Goal: Transaction & Acquisition: Purchase product/service

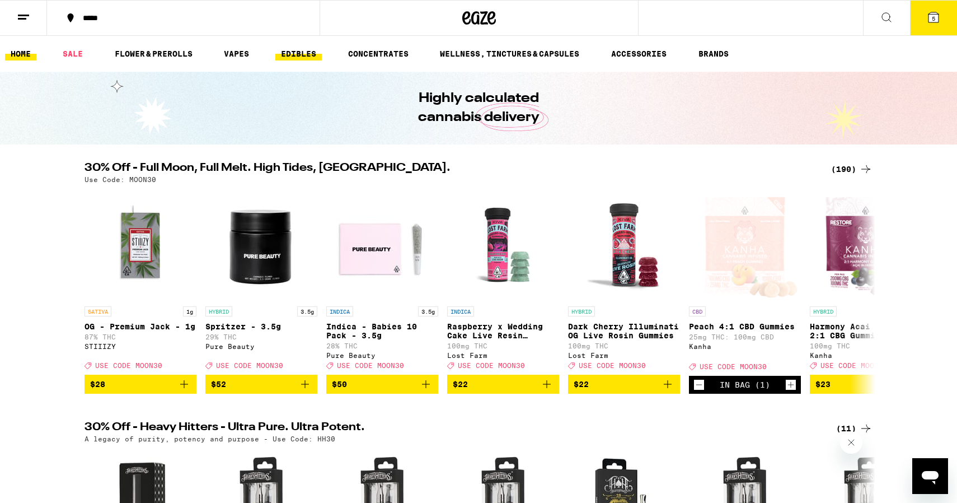
click at [314, 53] on link "EDIBLES" at bounding box center [298, 53] width 46 height 13
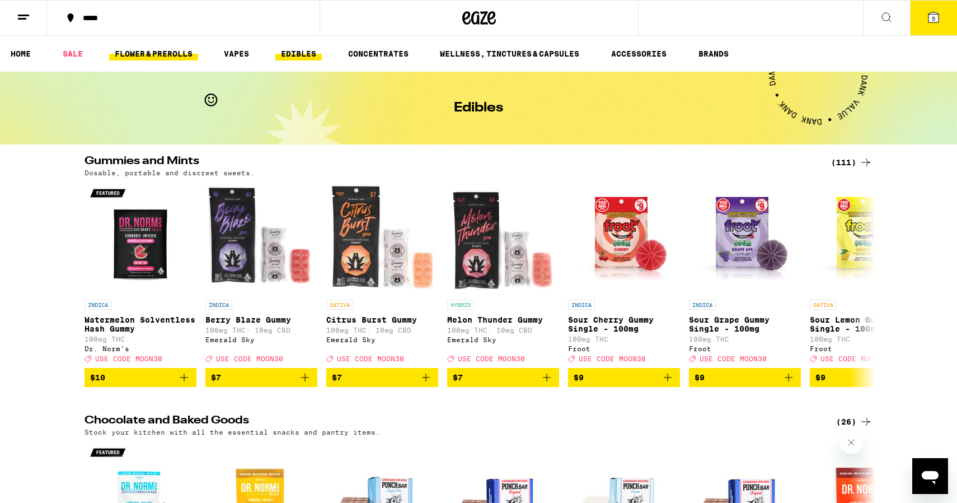
click at [137, 49] on link "FLOWER & PREROLLS" at bounding box center [153, 53] width 89 height 13
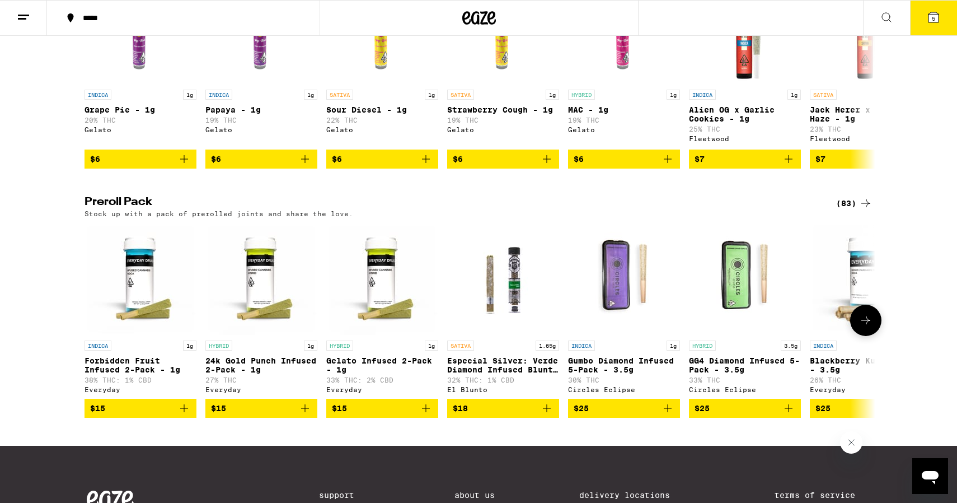
scroll to position [723, 0]
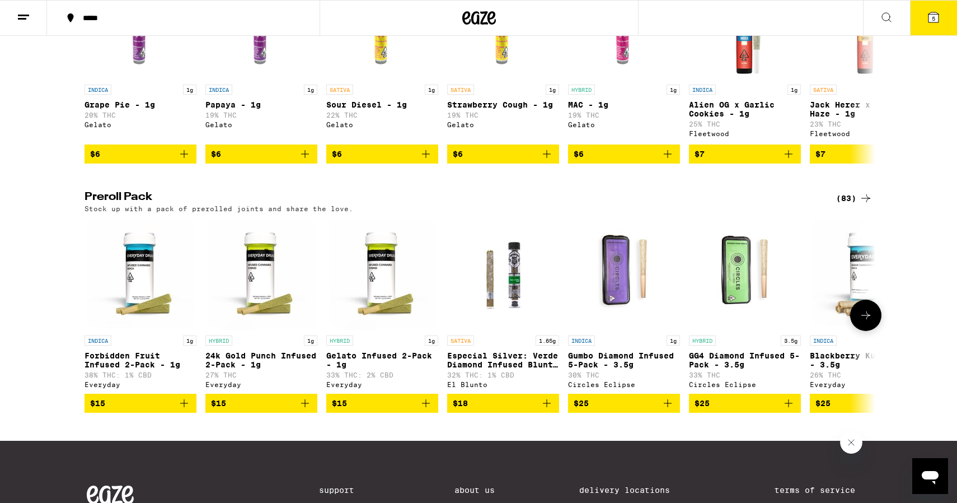
click at [873, 331] on button at bounding box center [865, 314] width 31 height 31
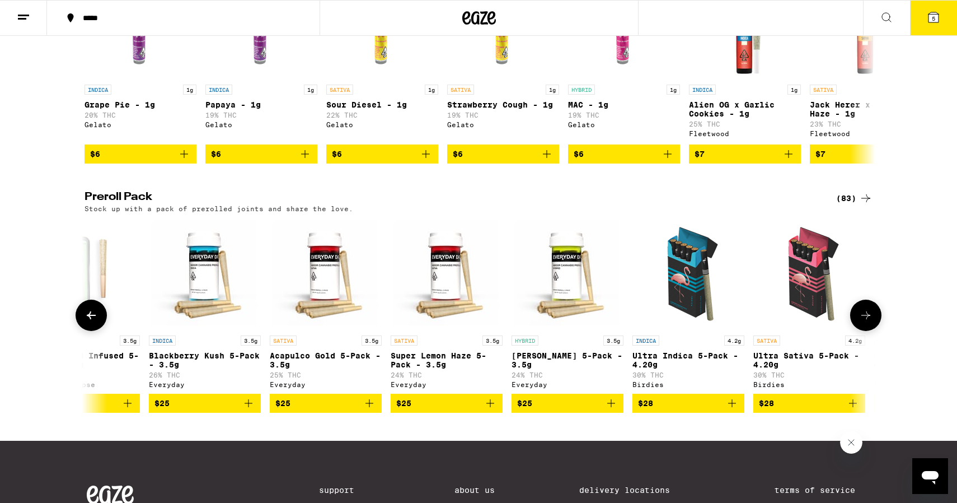
scroll to position [0, 666]
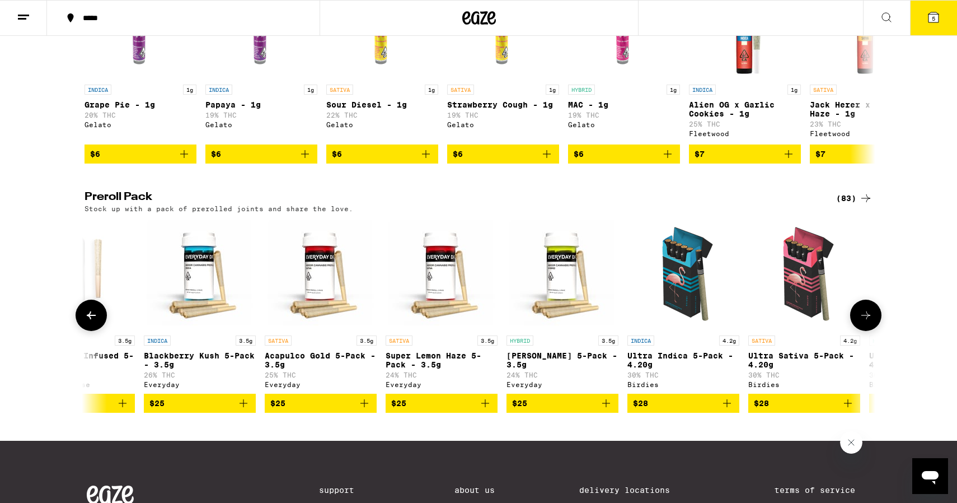
click at [869, 322] on icon at bounding box center [865, 314] width 13 height 13
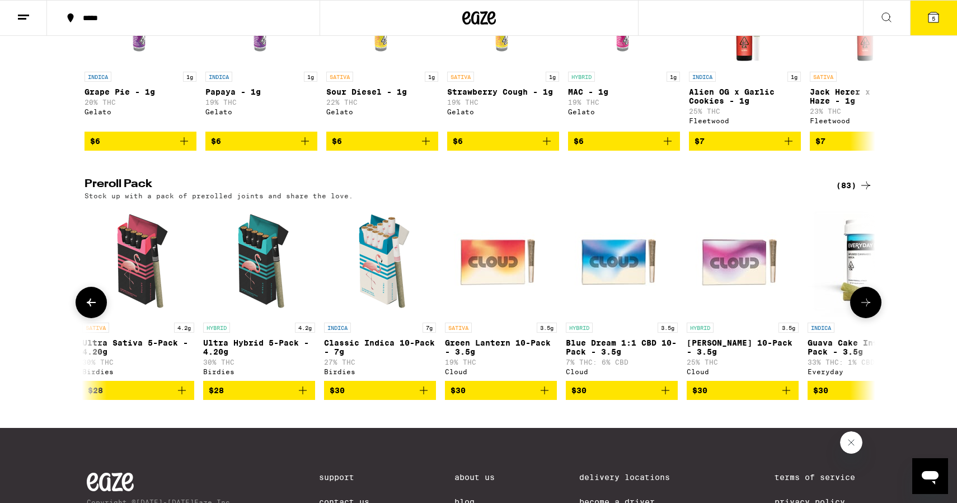
scroll to position [739, 0]
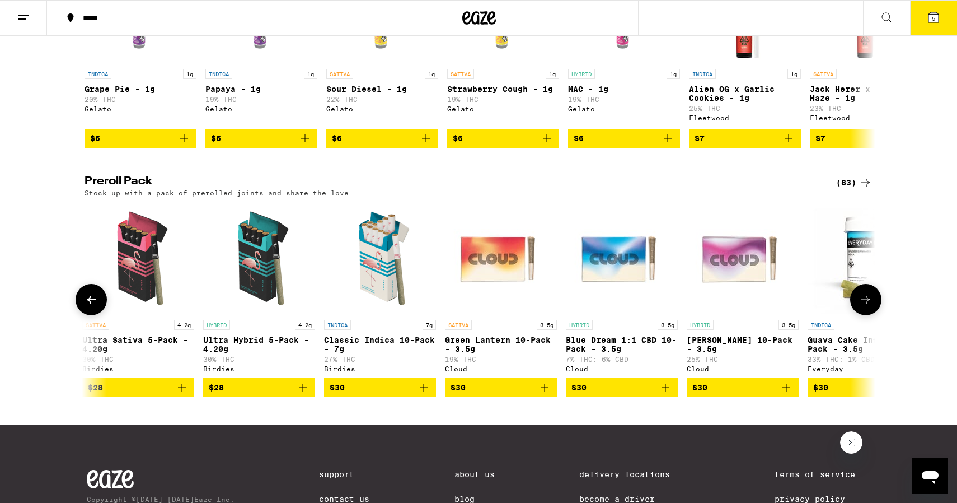
click at [376, 394] on span "$30" at bounding box center [380, 387] width 101 height 13
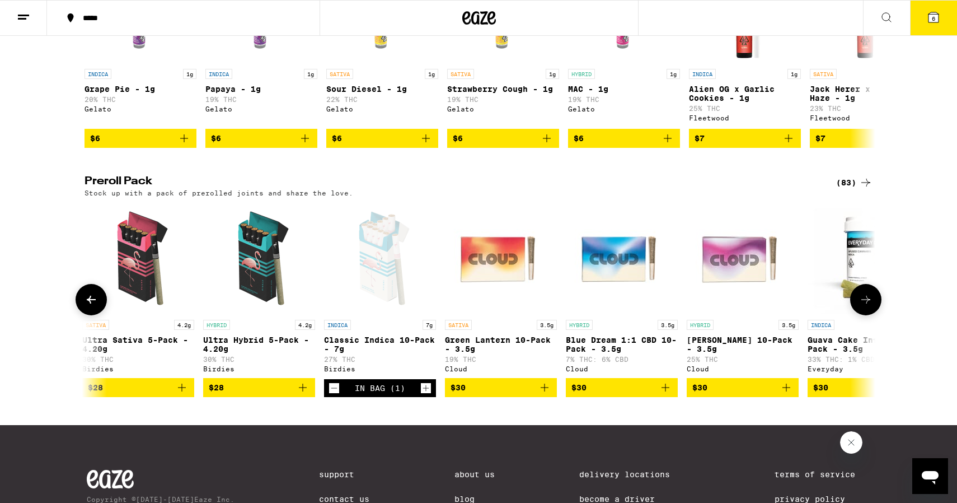
click at [866, 306] on icon at bounding box center [865, 299] width 13 height 13
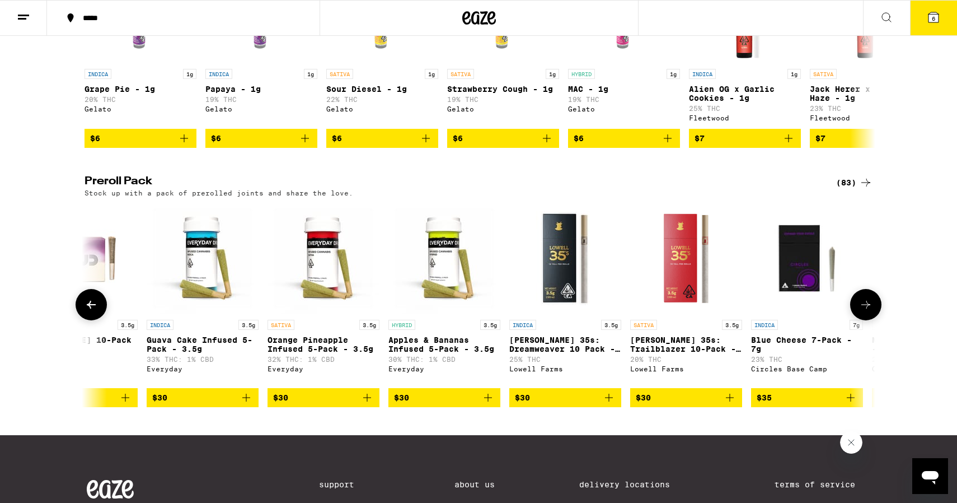
scroll to position [0, 1998]
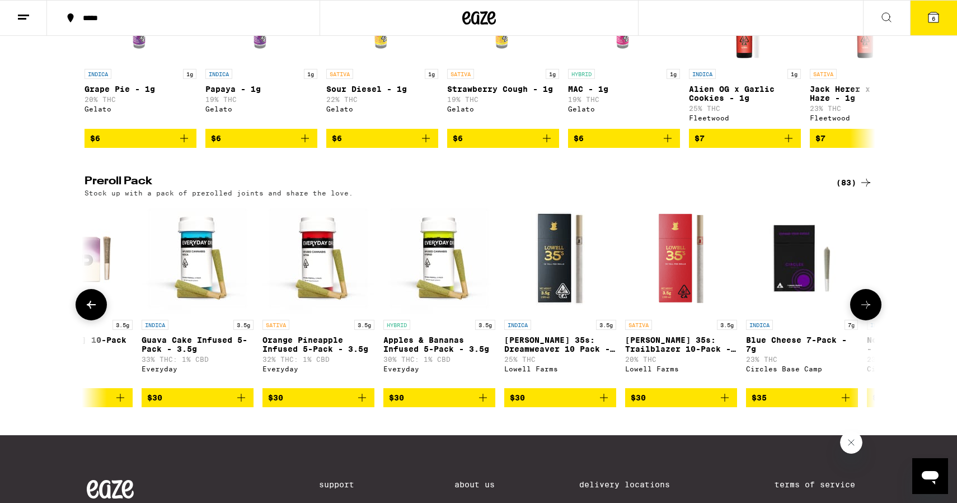
click at [866, 320] on button at bounding box center [865, 304] width 31 height 31
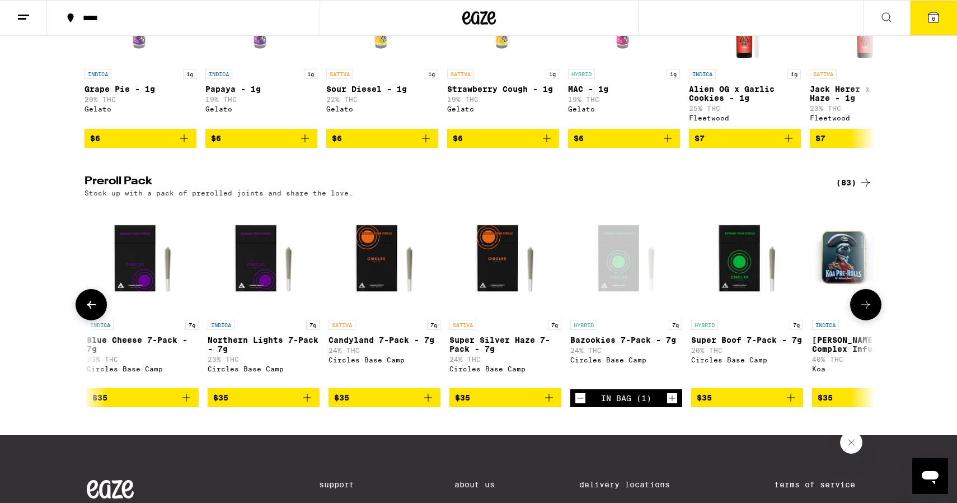
scroll to position [0, 2664]
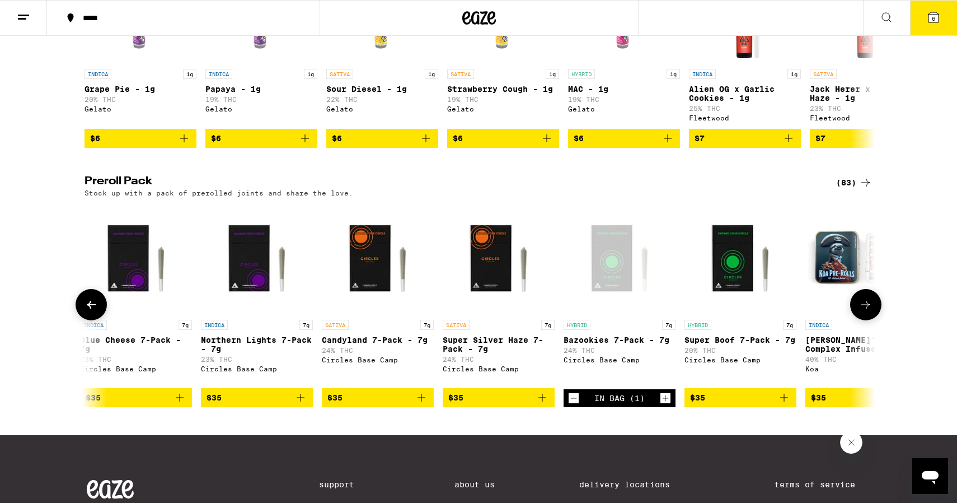
click at [488, 404] on span "$35" at bounding box center [498, 397] width 101 height 13
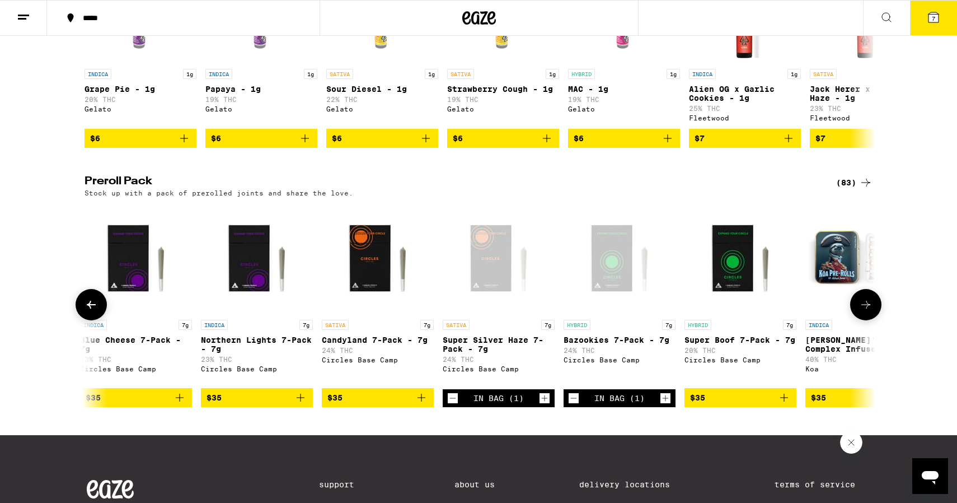
click at [570, 405] on icon "Decrement" at bounding box center [574, 397] width 10 height 13
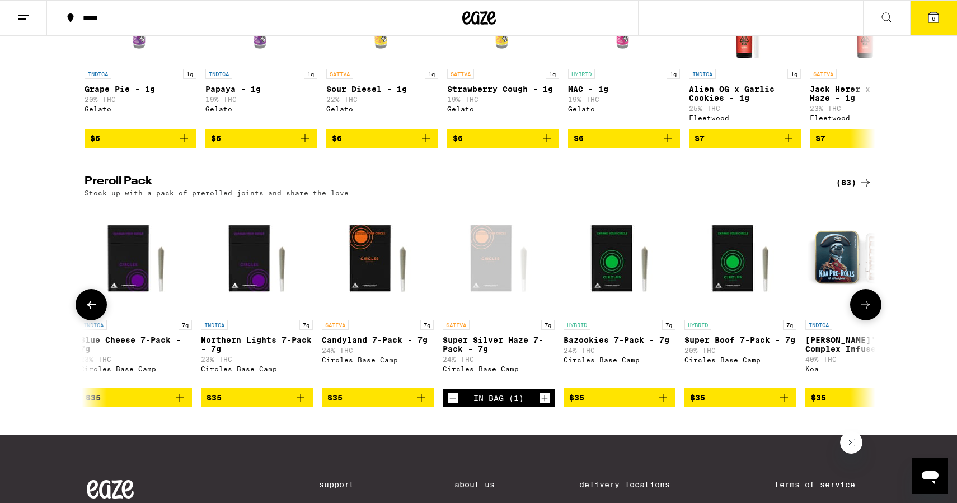
click at [865, 308] on icon at bounding box center [865, 305] width 9 height 8
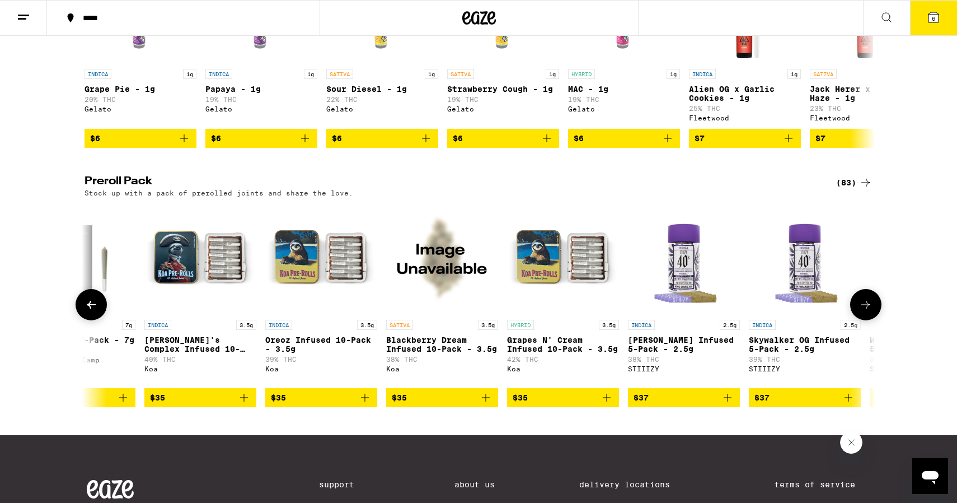
scroll to position [0, 3330]
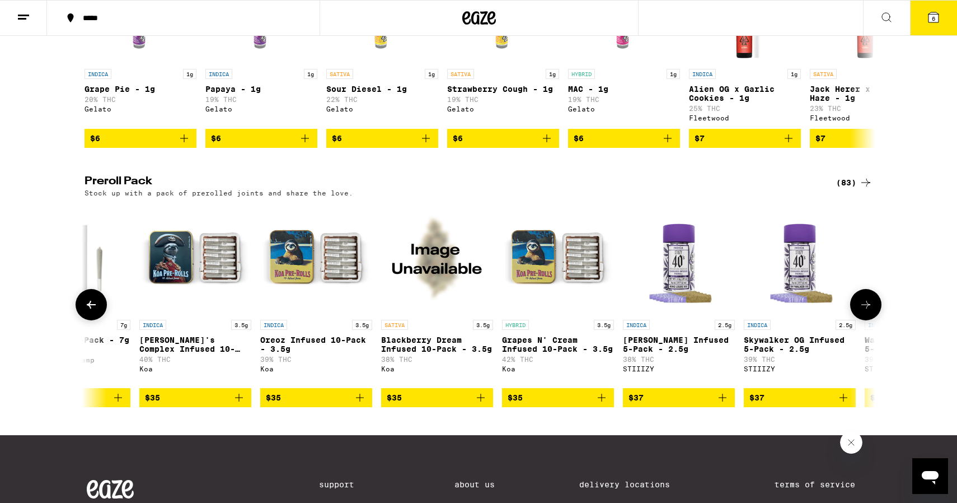
click at [865, 308] on icon at bounding box center [865, 305] width 9 height 8
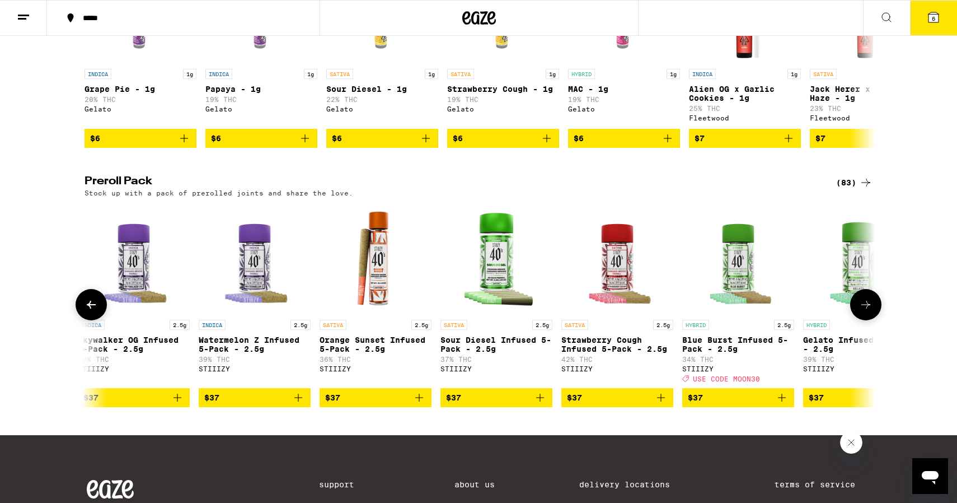
click at [865, 308] on icon at bounding box center [865, 305] width 9 height 8
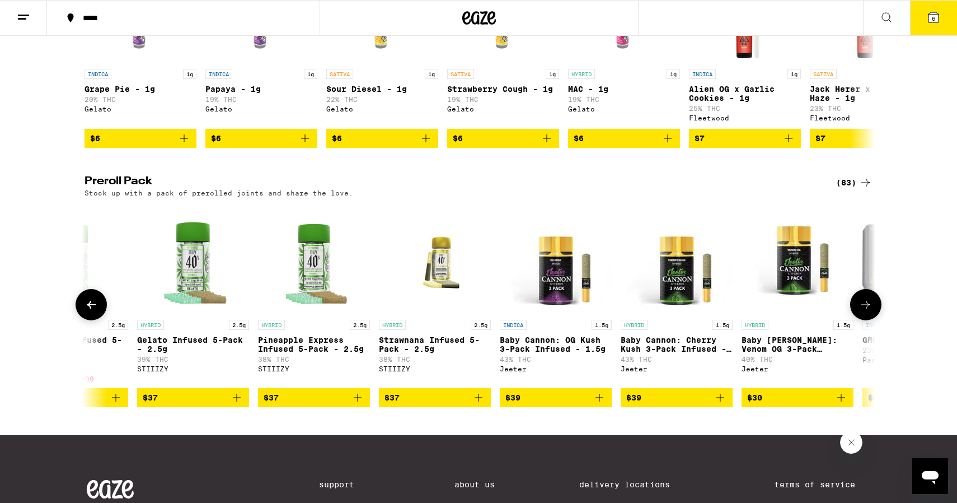
click at [865, 308] on icon at bounding box center [865, 305] width 9 height 8
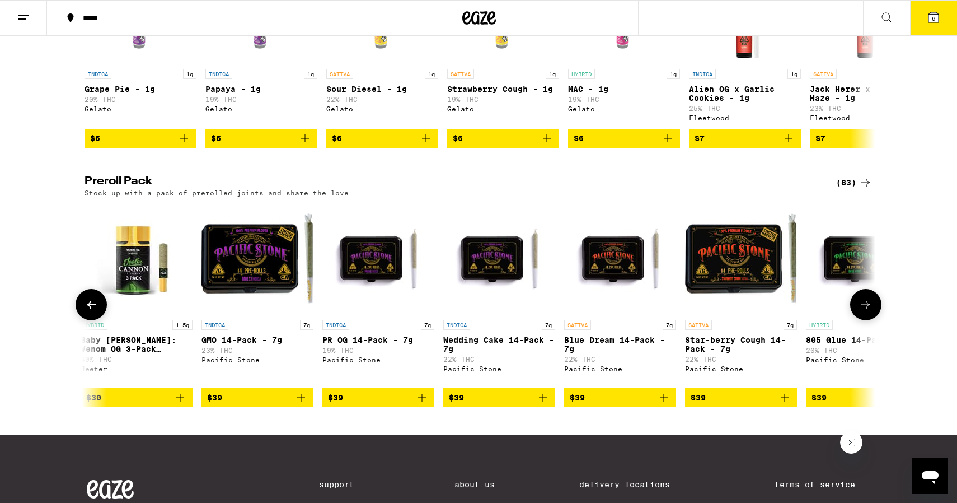
scroll to position [0, 5329]
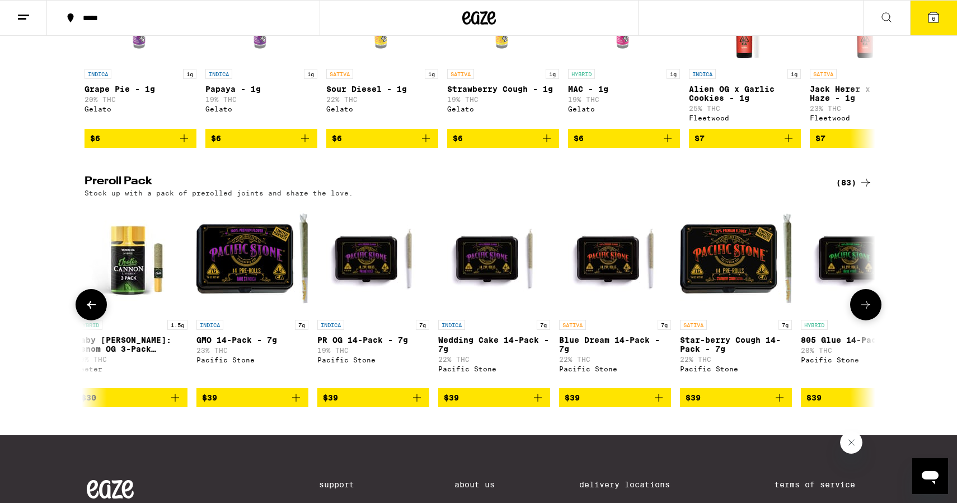
click at [865, 308] on icon at bounding box center [865, 305] width 9 height 8
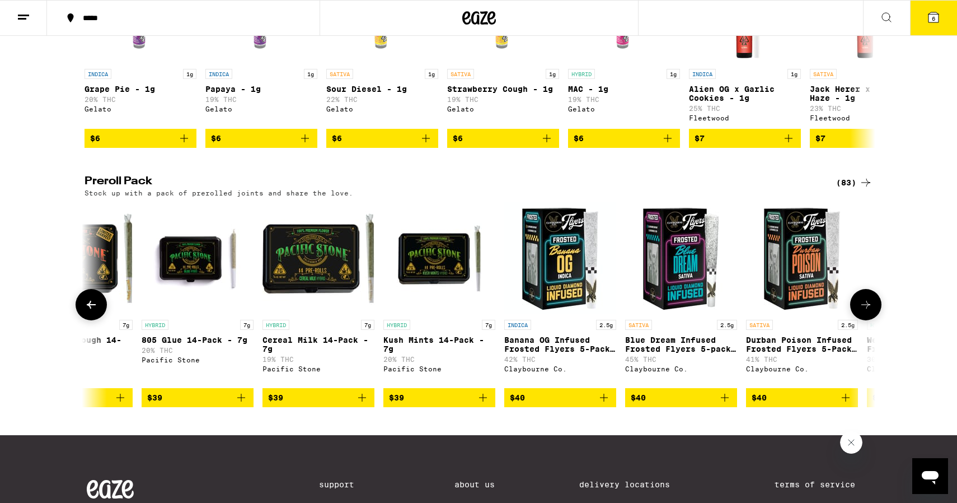
scroll to position [0, 5995]
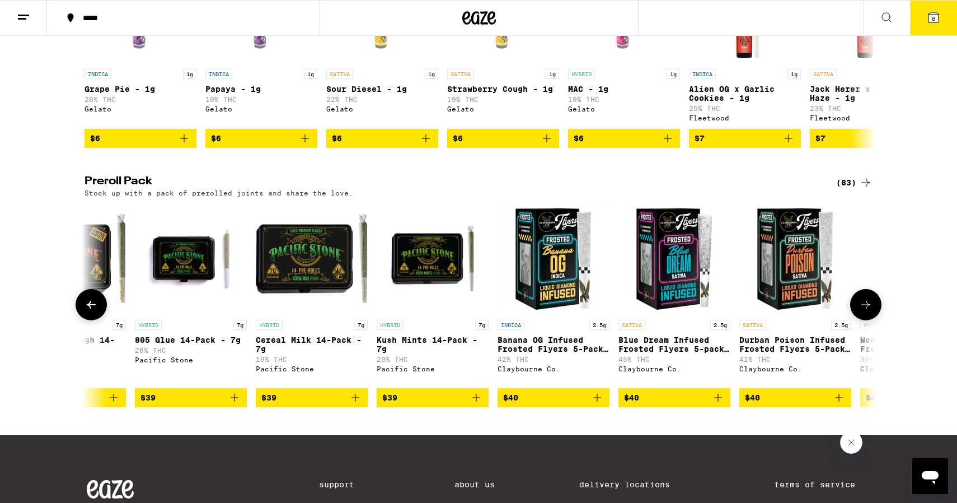
click at [875, 320] on button at bounding box center [865, 304] width 31 height 31
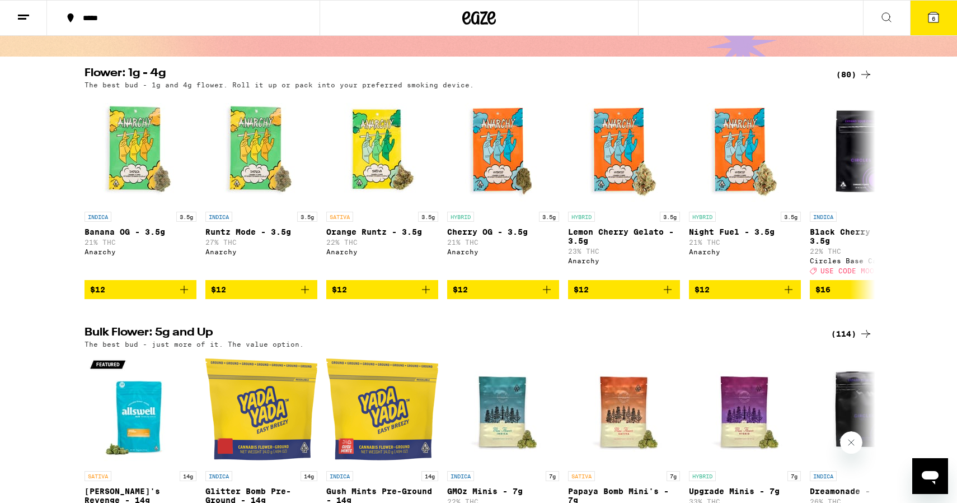
scroll to position [0, 0]
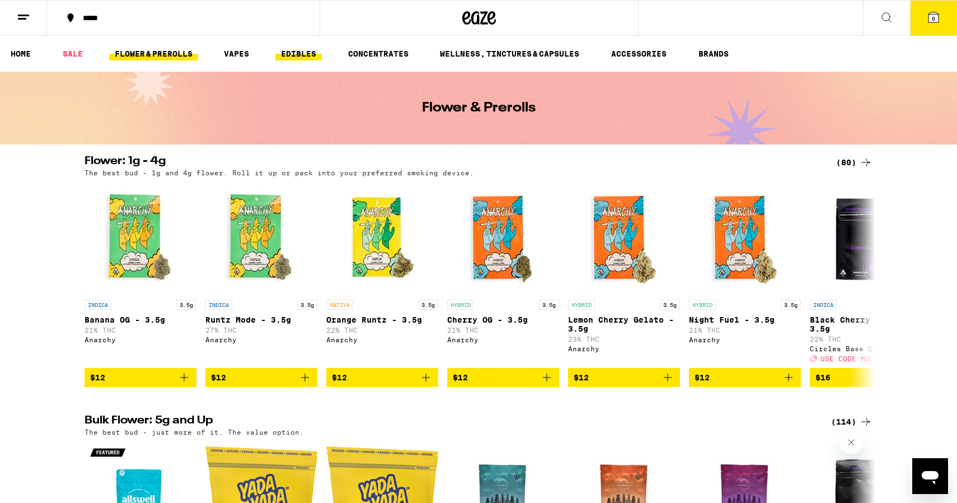
click at [291, 54] on link "EDIBLES" at bounding box center [298, 53] width 46 height 13
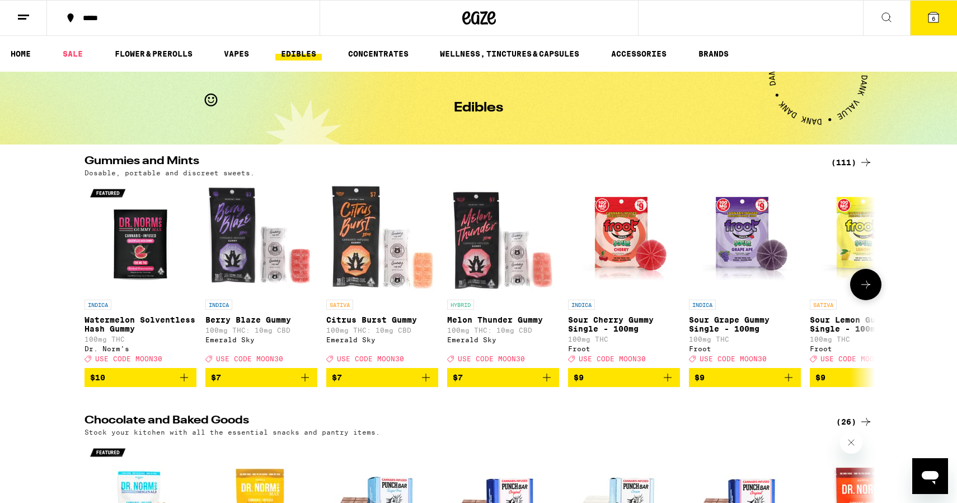
click at [872, 291] on icon at bounding box center [865, 284] width 13 height 13
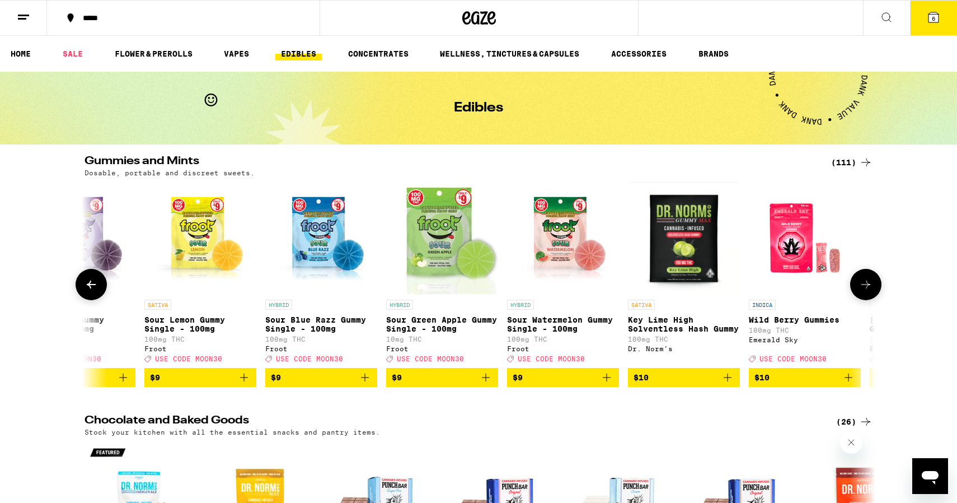
scroll to position [0, 666]
click at [872, 291] on icon at bounding box center [865, 284] width 13 height 13
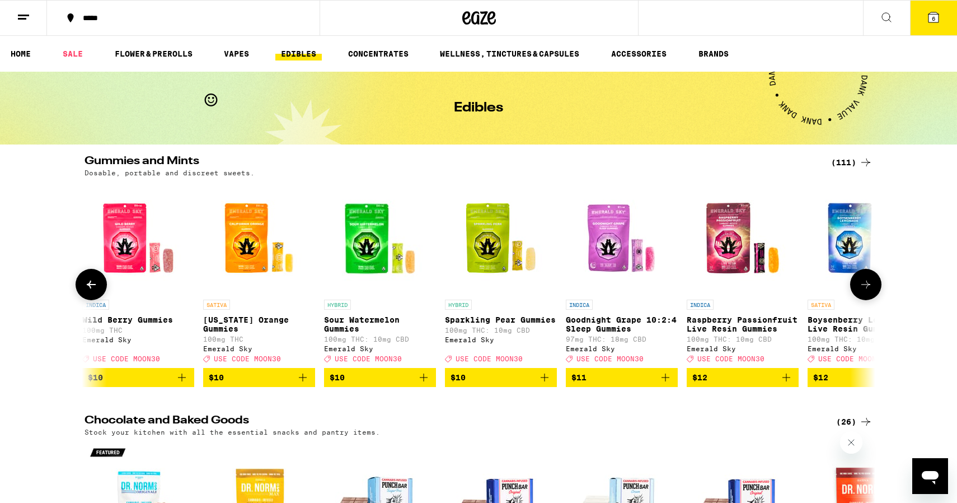
click at [872, 291] on icon at bounding box center [865, 284] width 13 height 13
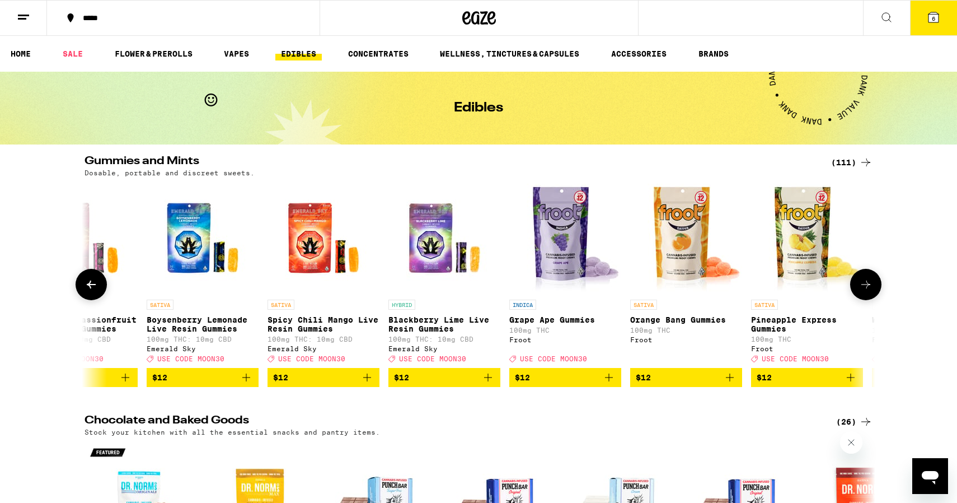
scroll to position [0, 1998]
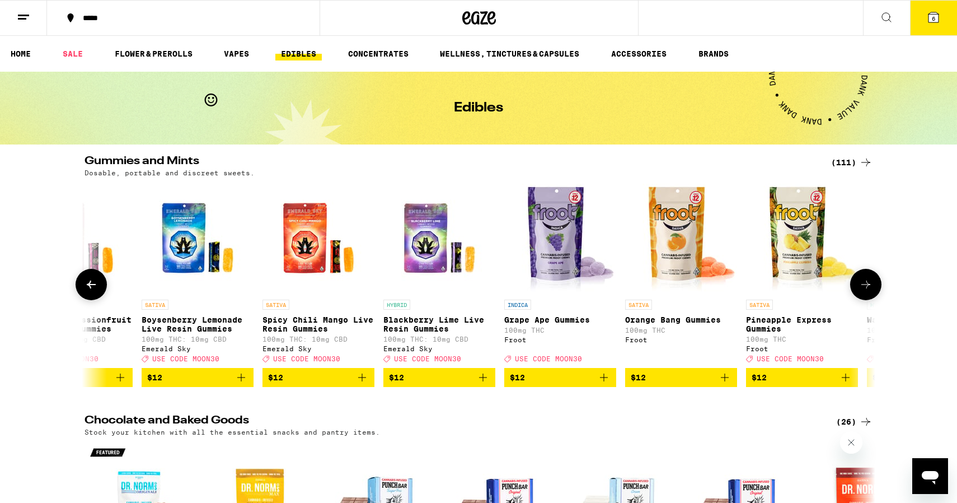
click at [871, 290] on icon at bounding box center [865, 284] width 13 height 13
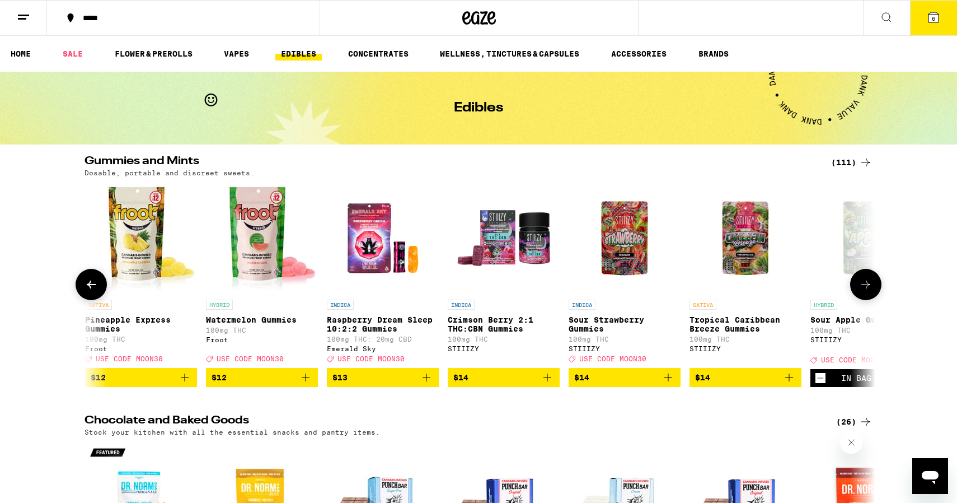
scroll to position [0, 2664]
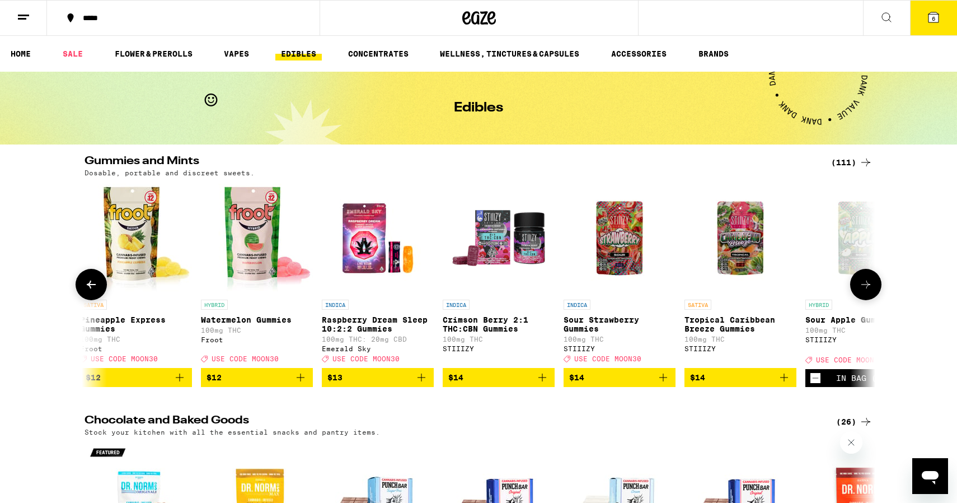
click at [871, 290] on icon at bounding box center [865, 284] width 13 height 13
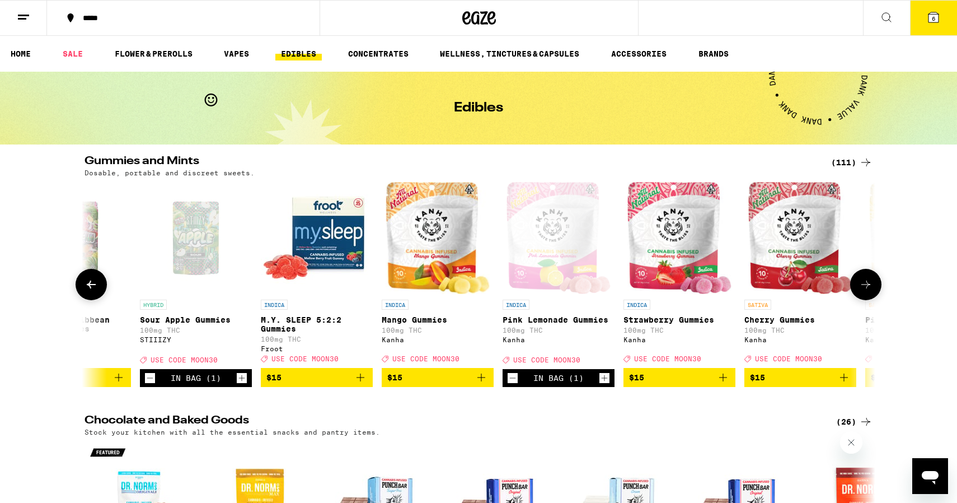
scroll to position [0, 3330]
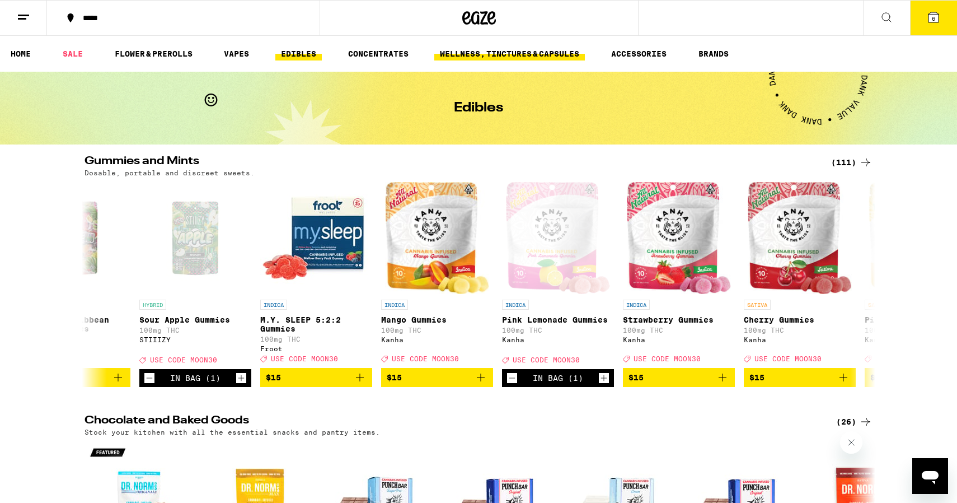
click at [467, 52] on link "WELLNESS, TINCTURES & CAPSULES" at bounding box center [509, 53] width 151 height 13
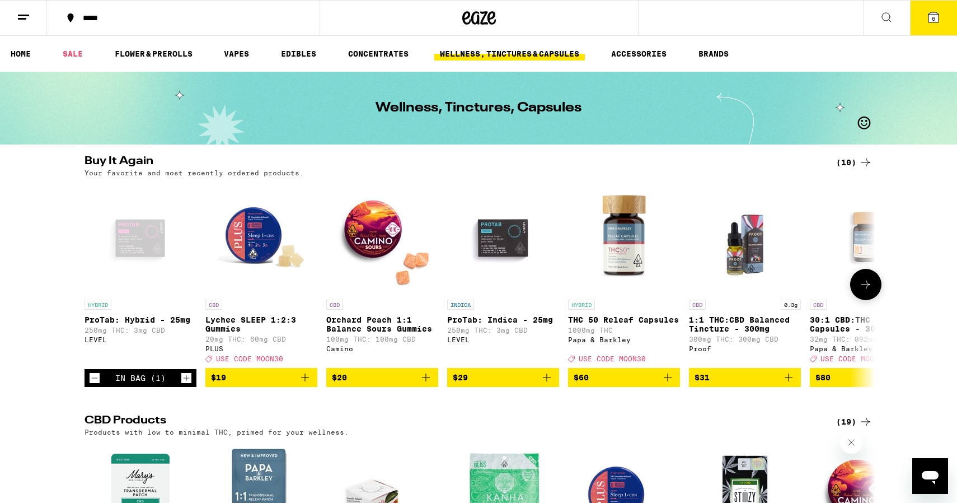
click at [616, 384] on span "$60" at bounding box center [624, 377] width 101 height 13
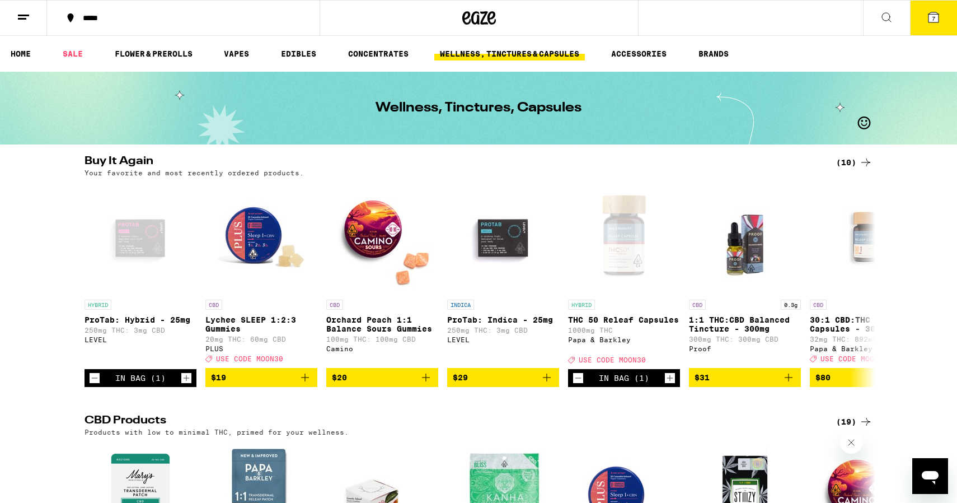
click at [935, 20] on icon at bounding box center [934, 17] width 10 height 10
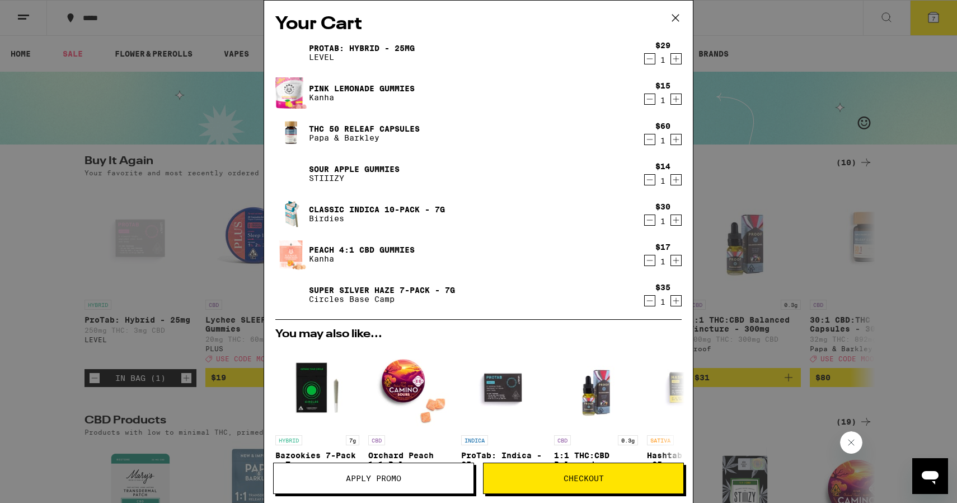
click at [647, 181] on icon "Decrement" at bounding box center [650, 179] width 10 height 13
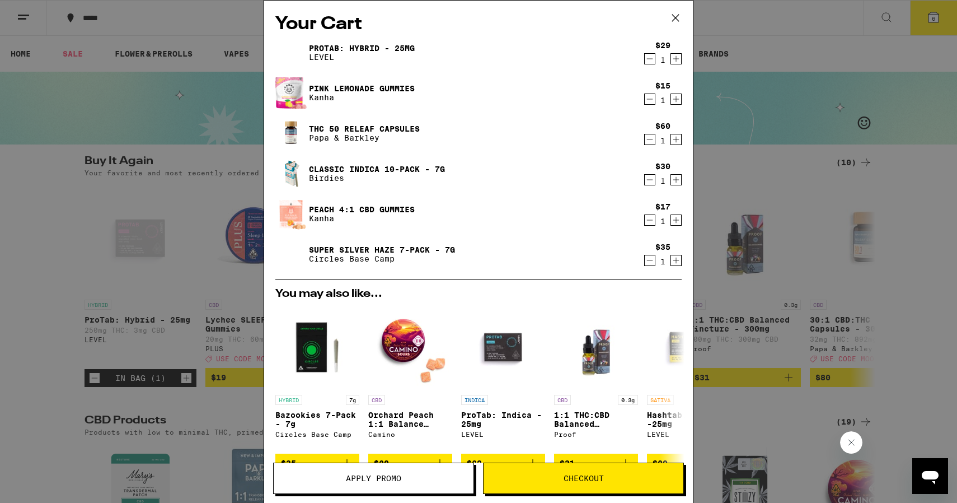
click at [650, 222] on icon "Decrement" at bounding box center [650, 219] width 10 height 13
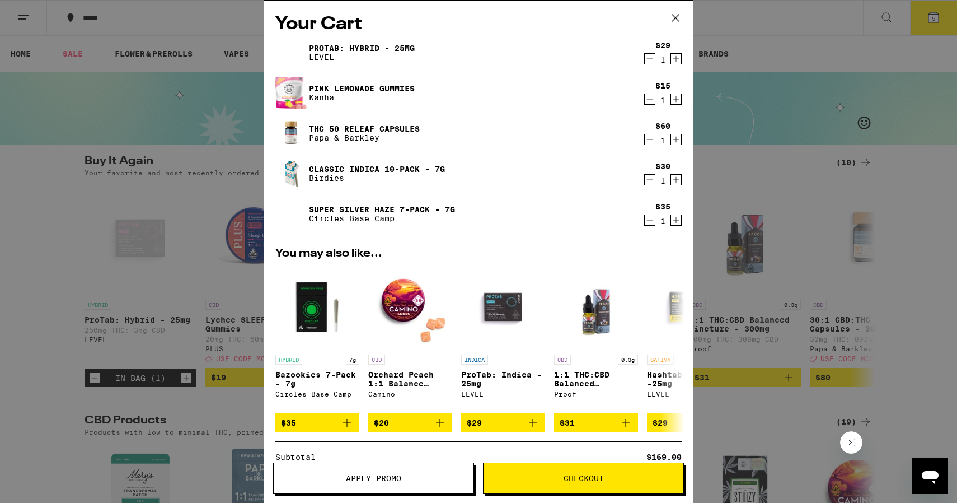
click at [646, 101] on icon "Decrement" at bounding box center [650, 98] width 10 height 13
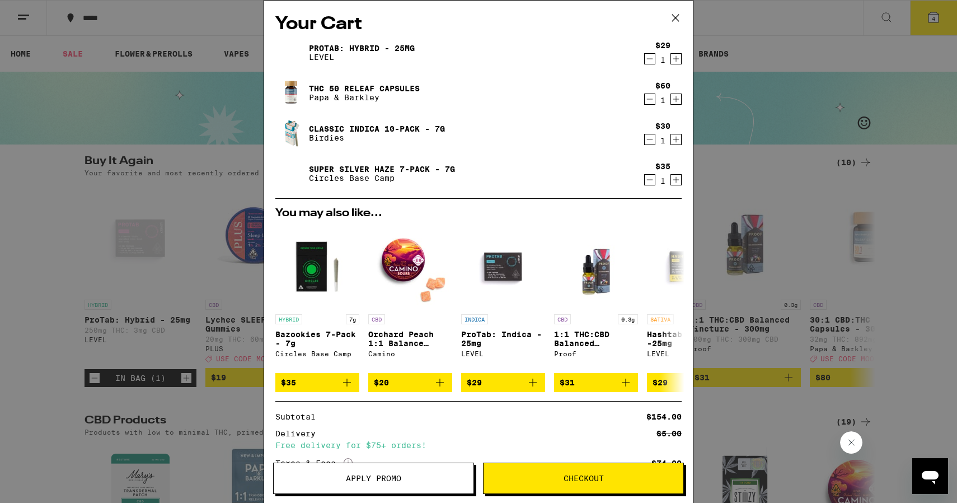
click at [646, 57] on icon "Decrement" at bounding box center [650, 58] width 10 height 13
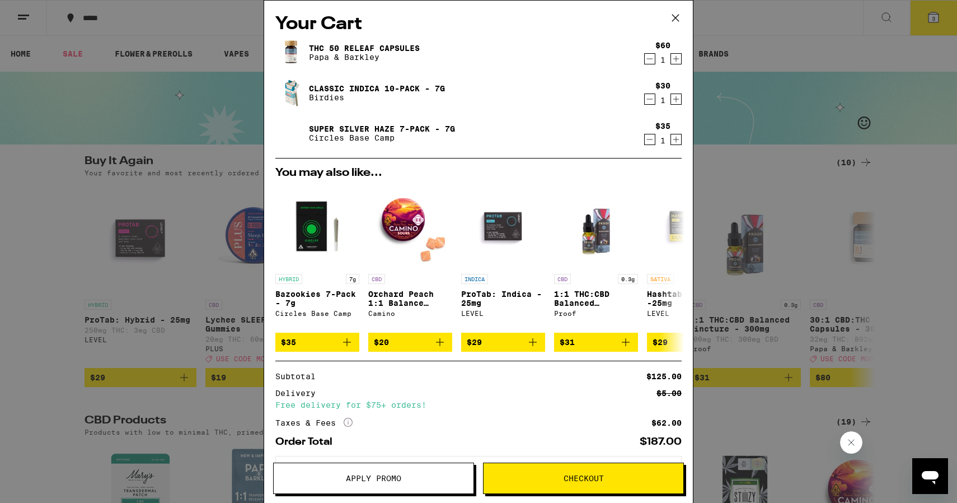
click at [650, 62] on icon "Decrement" at bounding box center [650, 58] width 10 height 13
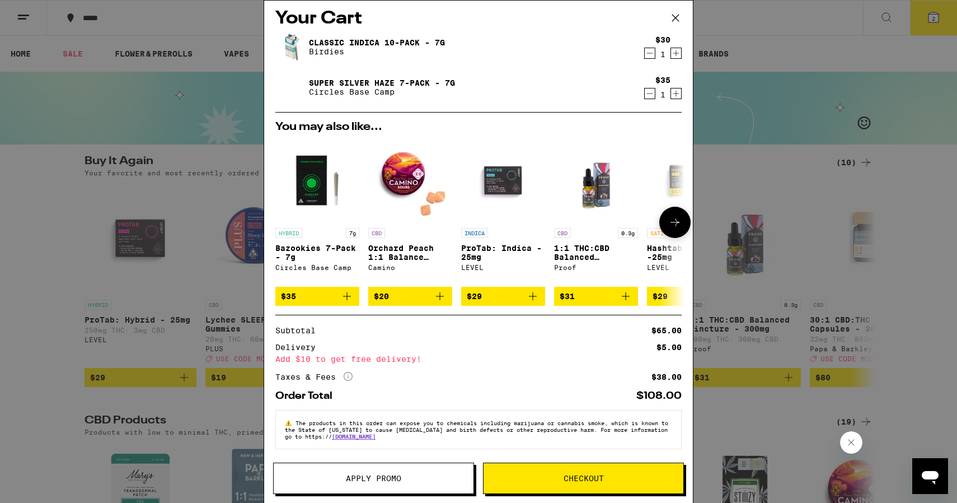
scroll to position [13, 0]
click at [511, 289] on span "$29" at bounding box center [503, 295] width 73 height 13
click at [582, 387] on div "Order Total $108.00" at bounding box center [478, 391] width 406 height 19
click at [386, 474] on span "Apply Promo" at bounding box center [373, 478] width 55 height 8
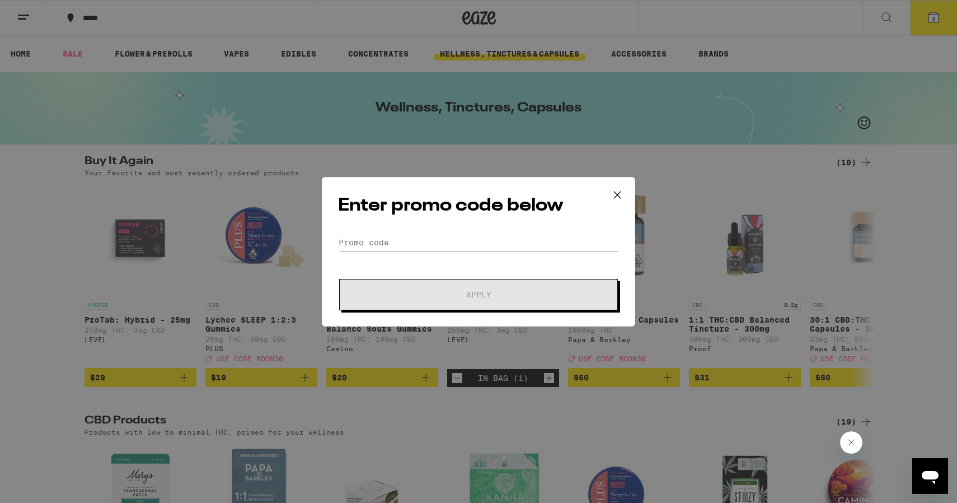
click at [617, 194] on icon at bounding box center [617, 194] width 7 height 7
